Goal: Go to known website: Access a specific website the user already knows

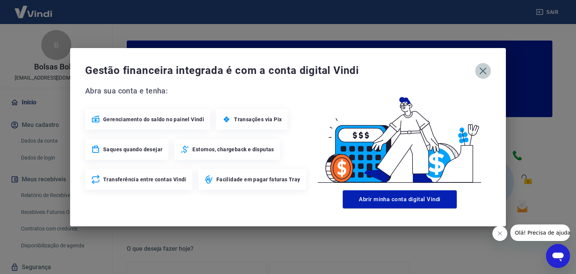
click at [477, 69] on button "button" at bounding box center [483, 71] width 16 height 16
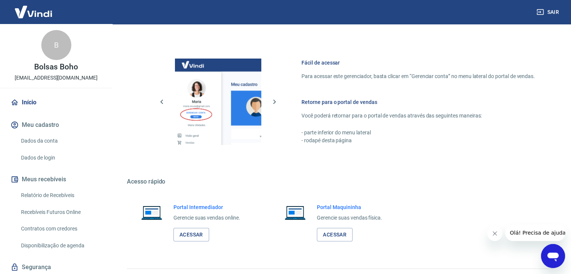
scroll to position [396, 0]
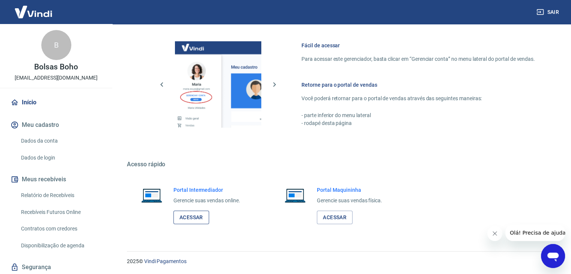
click at [190, 221] on link "Acessar" at bounding box center [191, 218] width 36 height 14
